Goal: Task Accomplishment & Management: Manage account settings

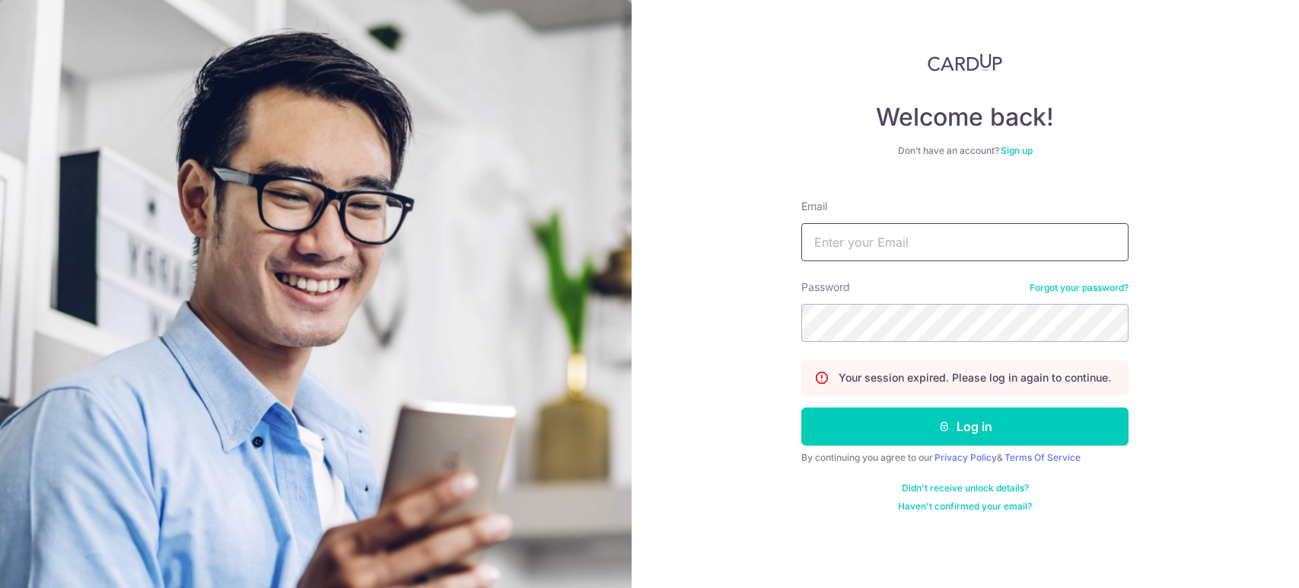
type input "[EMAIL_ADDRESS][DOMAIN_NAME]"
click at [951, 427] on button "Log in" at bounding box center [965, 426] width 327 height 38
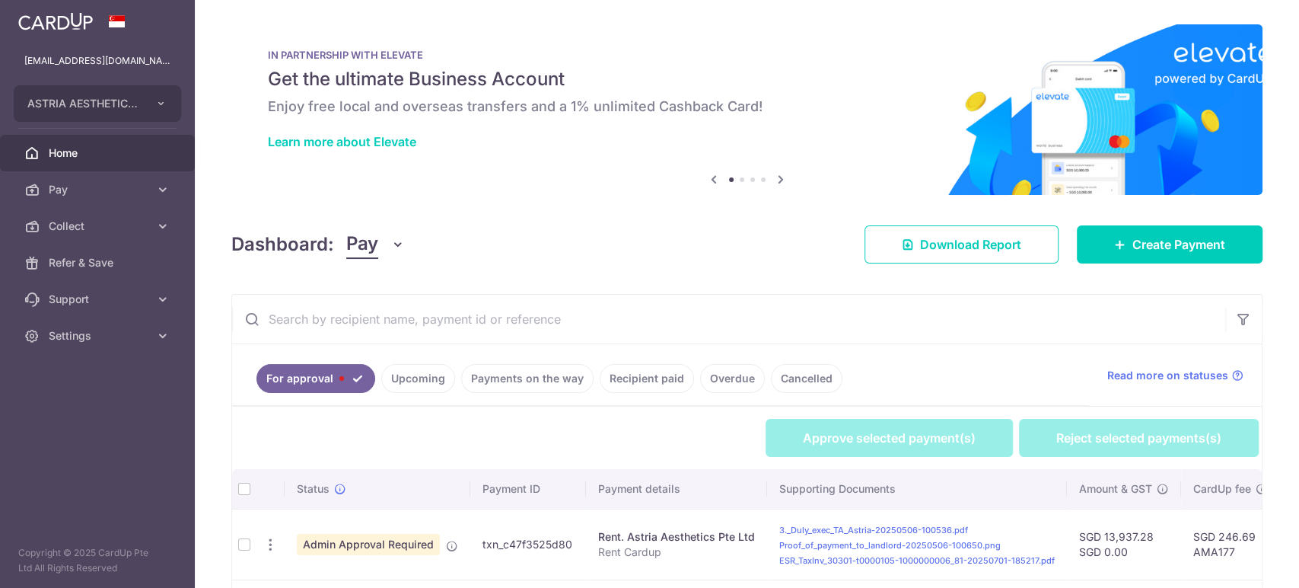
click at [375, 243] on span "Pay" at bounding box center [362, 244] width 32 height 29
click at [399, 317] on link "Collect" at bounding box center [426, 323] width 158 height 37
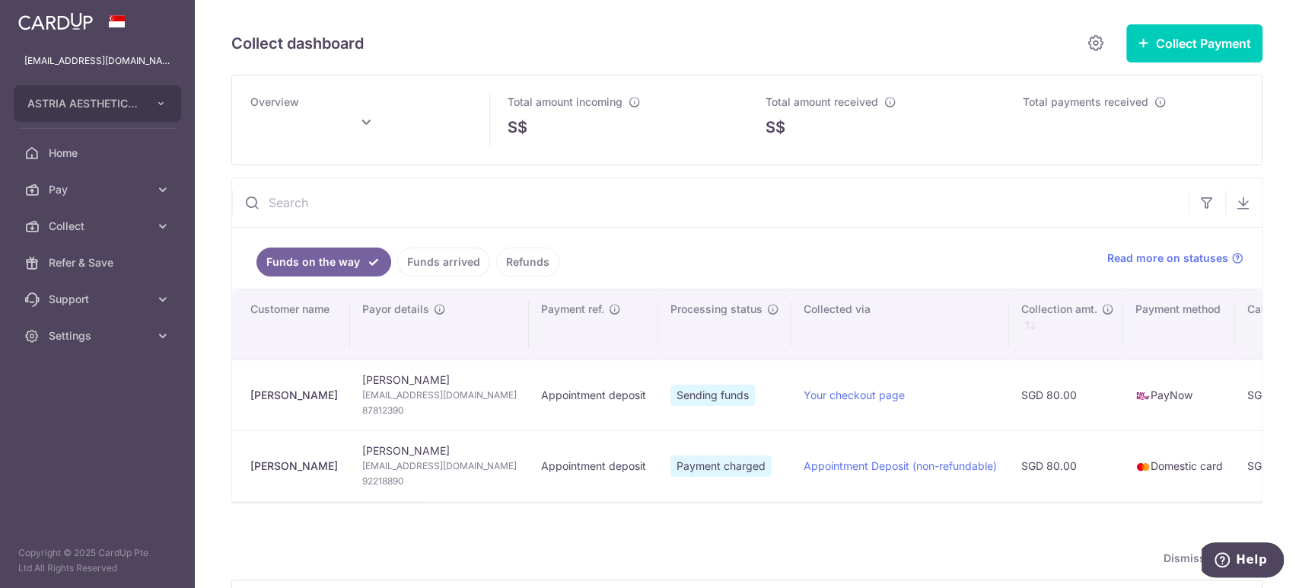
drag, startPoint x: 320, startPoint y: 395, endPoint x: 244, endPoint y: 391, distance: 76.3
click at [244, 391] on td "[PERSON_NAME]" at bounding box center [291, 394] width 118 height 71
copy div "[PERSON_NAME]"
type input "[DATE]"
click at [387, 395] on span "[EMAIL_ADDRESS][DOMAIN_NAME]" at bounding box center [439, 394] width 155 height 15
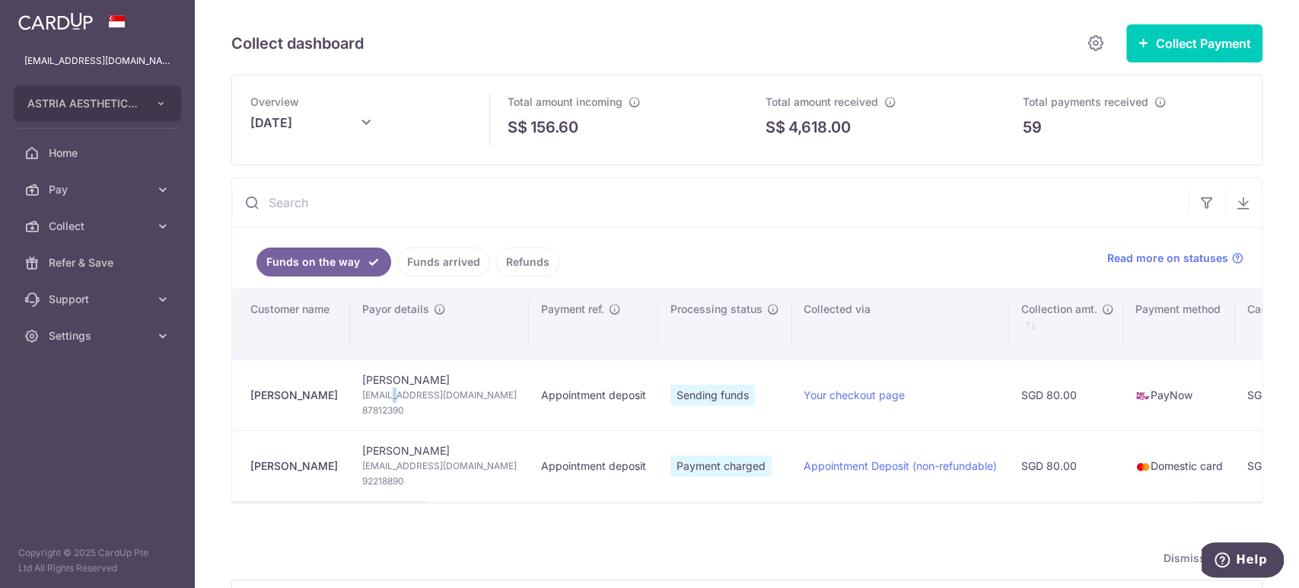
click at [387, 394] on span "[EMAIL_ADDRESS][DOMAIN_NAME]" at bounding box center [439, 394] width 155 height 15
copy td "[EMAIL_ADDRESS][DOMAIN_NAME]"
click at [396, 403] on span "87812390" at bounding box center [439, 410] width 155 height 15
click at [393, 406] on span "87812390" at bounding box center [439, 410] width 155 height 15
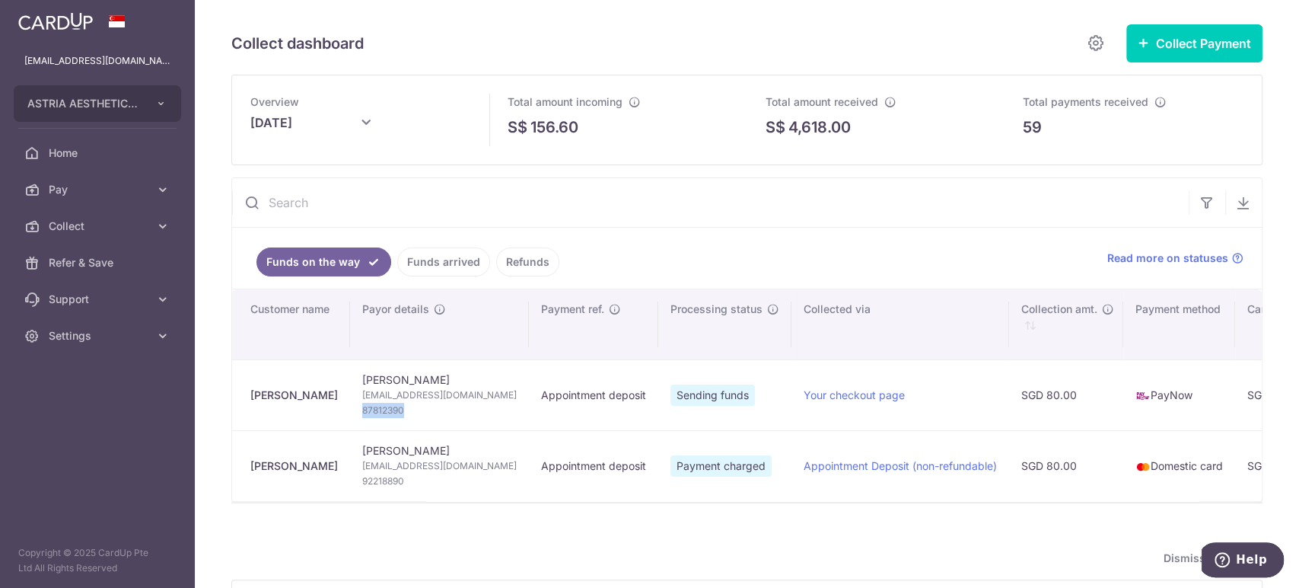
click at [393, 406] on span "87812390" at bounding box center [439, 410] width 155 height 15
copy tr "87812390"
click at [917, 218] on input "text" at bounding box center [710, 202] width 957 height 49
